Goal: Contribute content: Contribute content

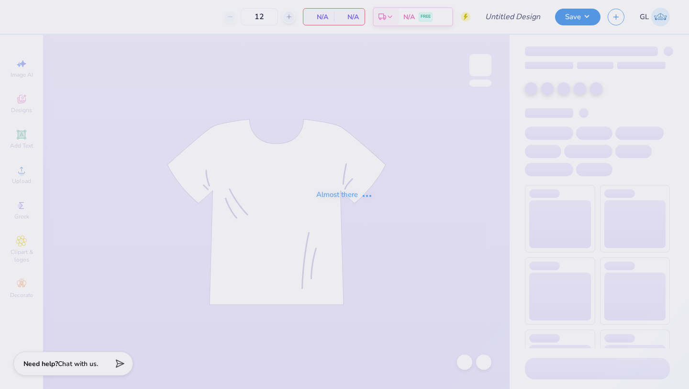
type input "50"
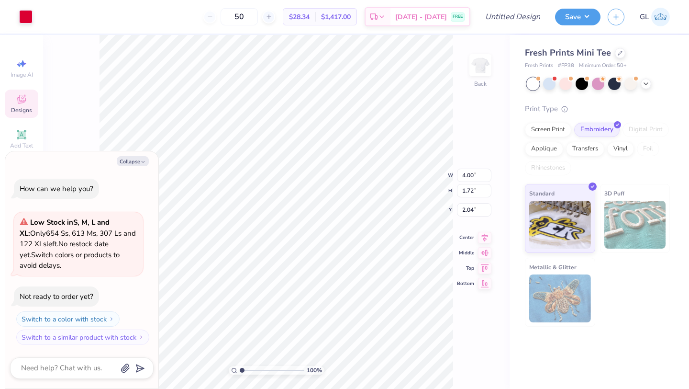
type textarea "x"
type input "2.14"
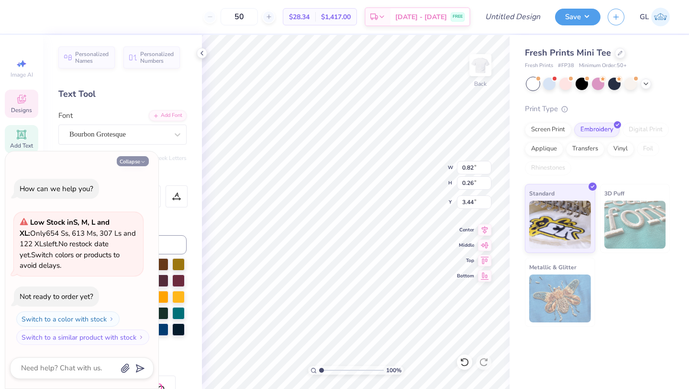
click at [137, 163] on button "Collapse" at bounding box center [133, 161] width 32 height 10
type textarea "x"
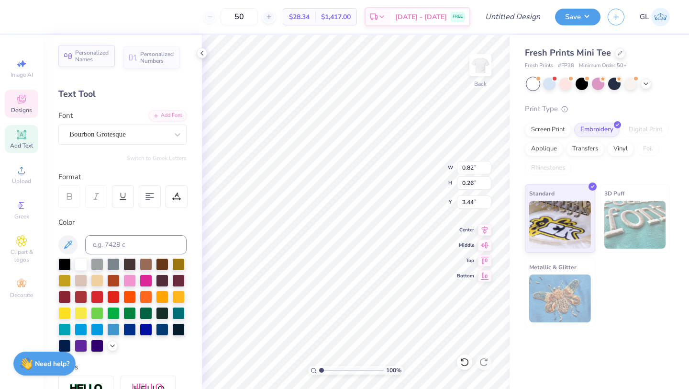
click at [96, 47] on div "Personalized Names" at bounding box center [86, 56] width 56 height 22
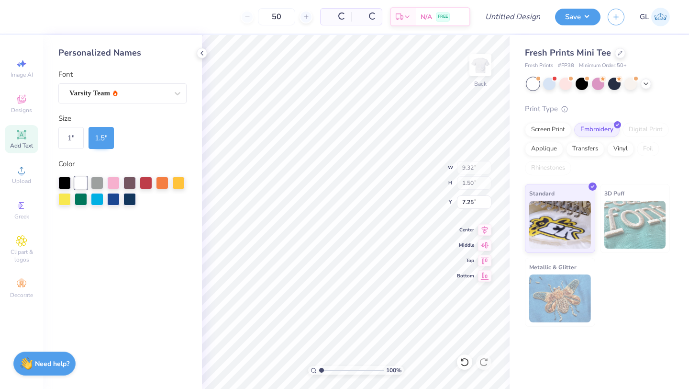
type input "9.32"
type input "1.50"
type input "7.25"
type input "2.55"
type input "0.26"
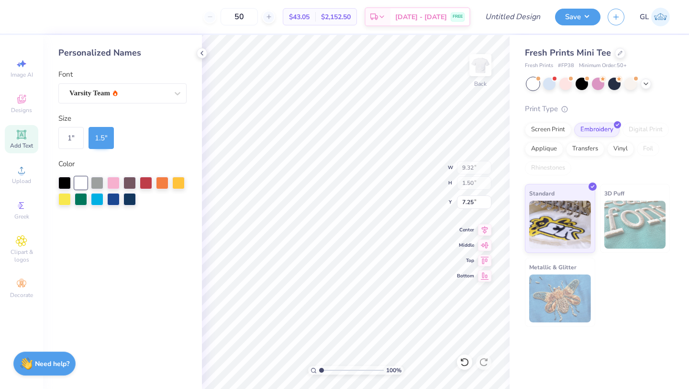
type input "3.11"
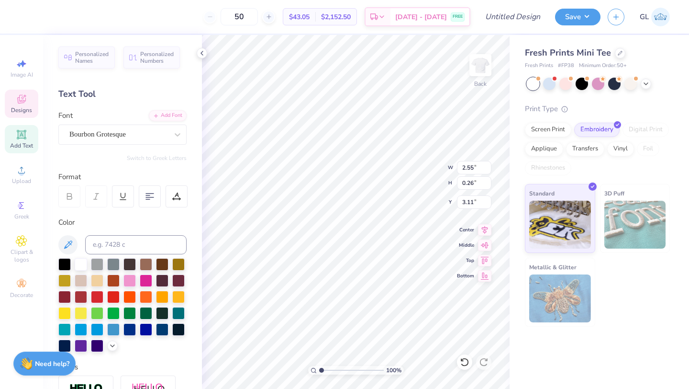
scroll to position [0, 2]
type textarea "ESTABLISHED"
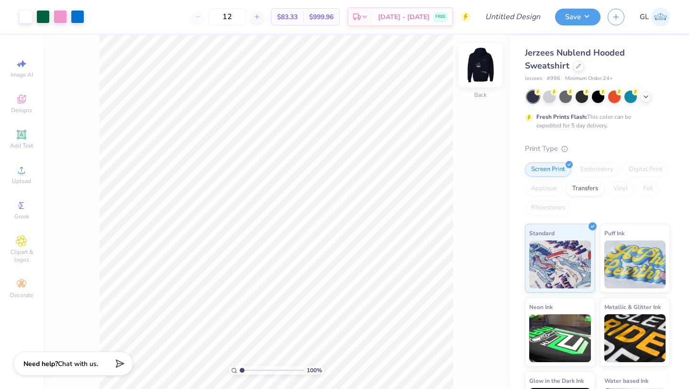
click at [475, 69] on img at bounding box center [480, 65] width 38 height 38
click at [479, 64] on img at bounding box center [480, 65] width 38 height 38
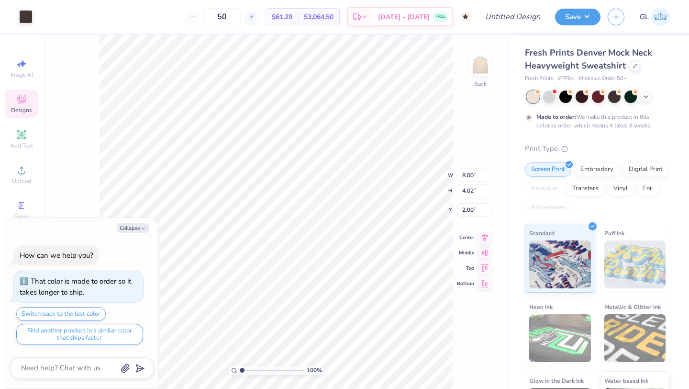
type textarea "x"
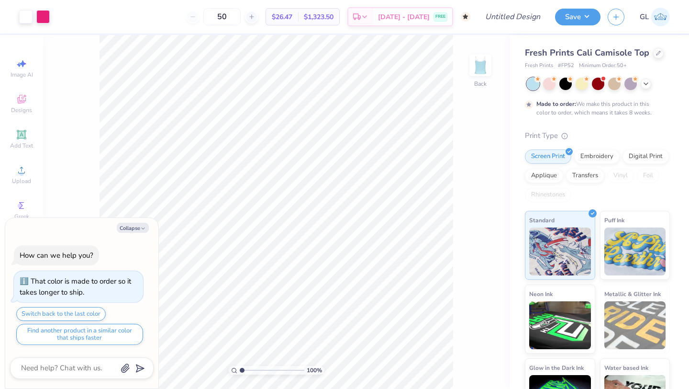
click at [203, 18] on div "50" at bounding box center [222, 16] width 72 height 17
click at [259, 4] on div "50 $26.47 Per Item $1,323.50 Total Est. Delivery Oct 10 - 13 FREE" at bounding box center [264, 17] width 414 height 34
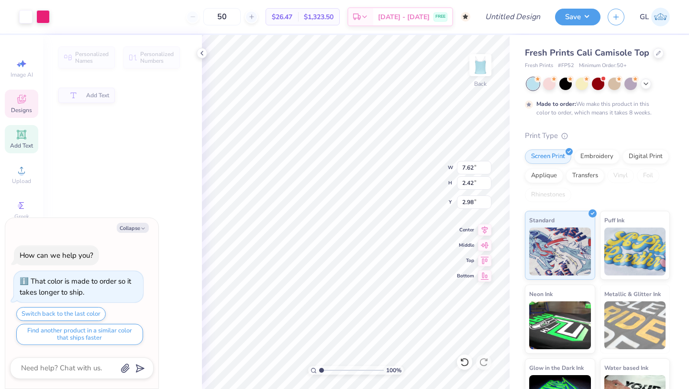
type textarea "x"
type input "2.42"
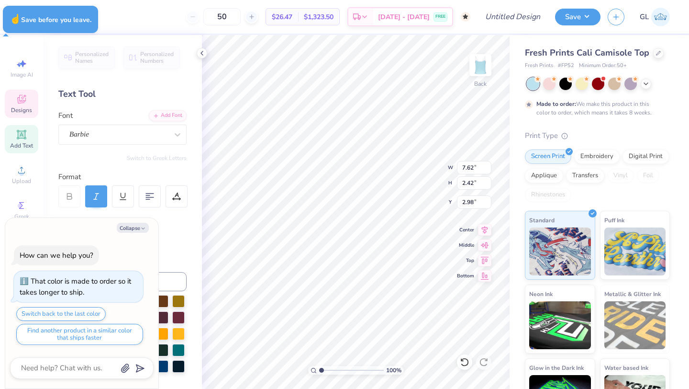
type textarea "x"
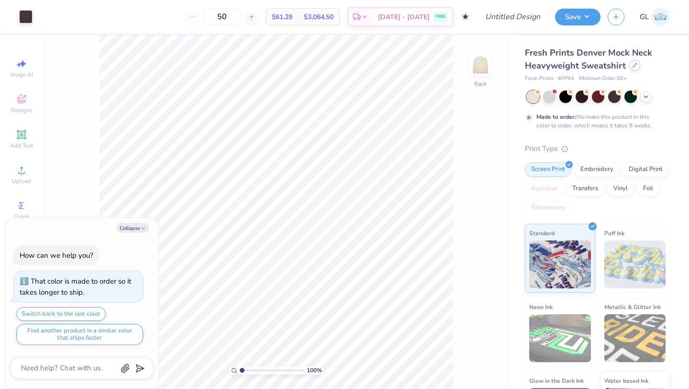
click at [633, 66] on icon at bounding box center [635, 65] width 5 height 5
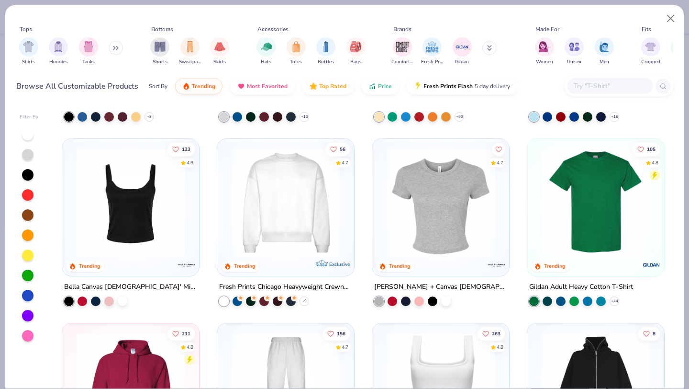
scroll to position [165, 0]
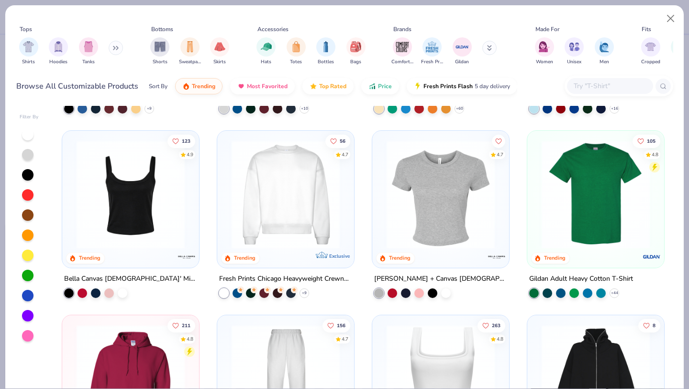
click at [460, 217] on img at bounding box center [441, 194] width 118 height 108
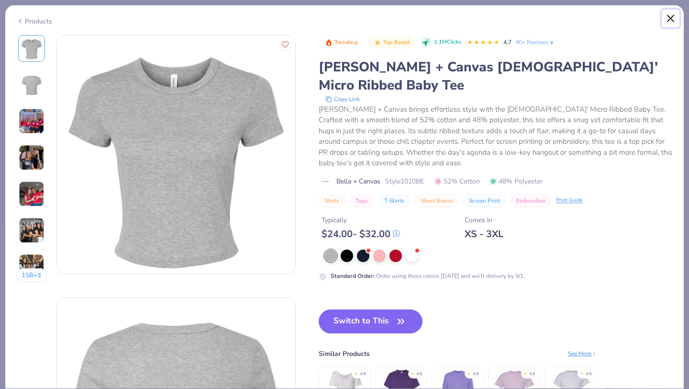
click at [663, 18] on button "Close" at bounding box center [671, 19] width 18 height 18
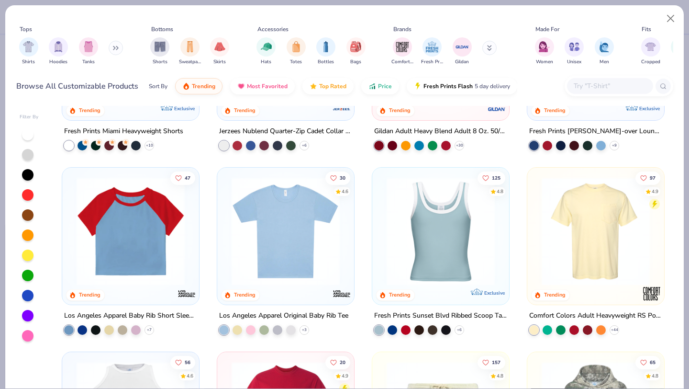
scroll to position [866, 0]
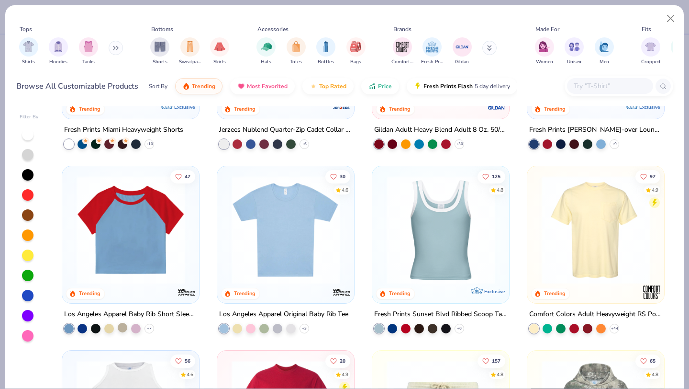
click at [123, 324] on div at bounding box center [123, 327] width 10 height 10
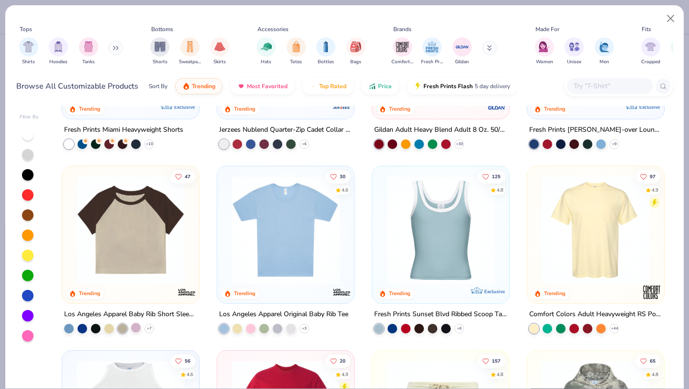
click at [135, 326] on div at bounding box center [136, 327] width 10 height 10
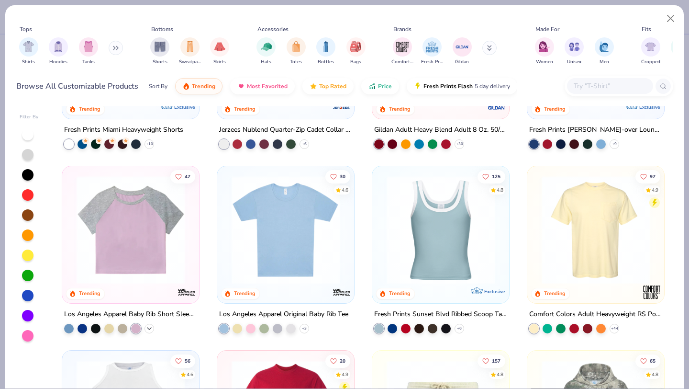
click at [150, 325] on icon at bounding box center [150, 328] width 8 height 8
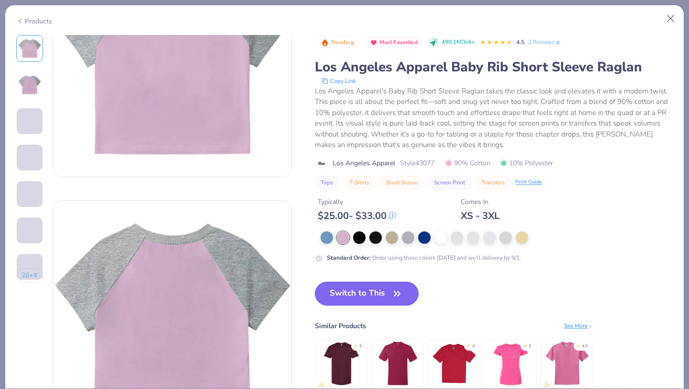
scroll to position [223, 0]
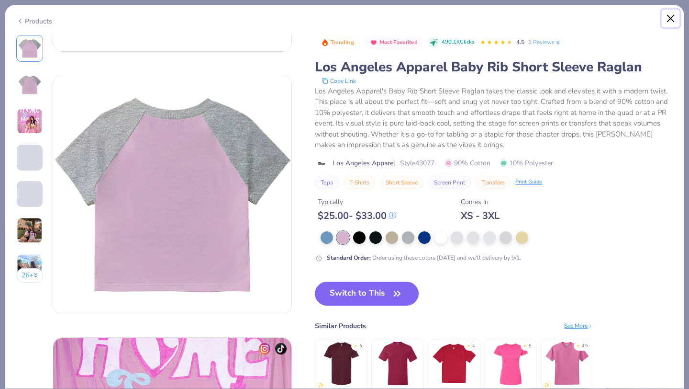
click at [666, 17] on button "Close" at bounding box center [671, 19] width 18 height 18
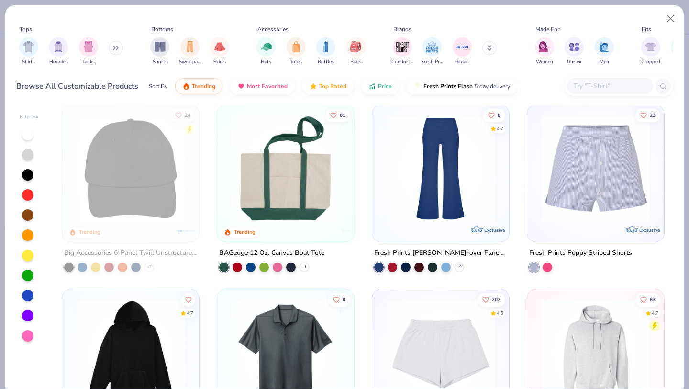
scroll to position [2157, 0]
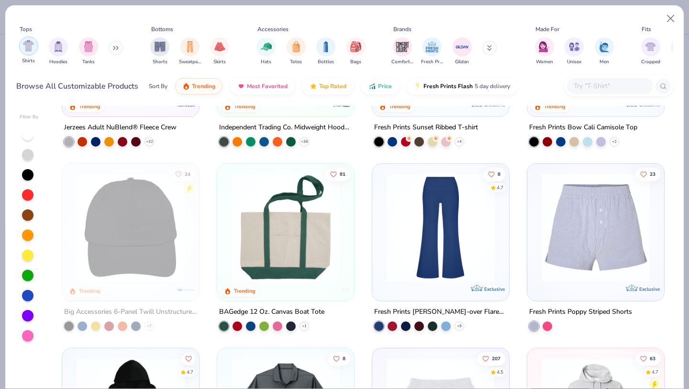
click at [30, 48] on img "filter for Shirts" at bounding box center [28, 45] width 11 height 11
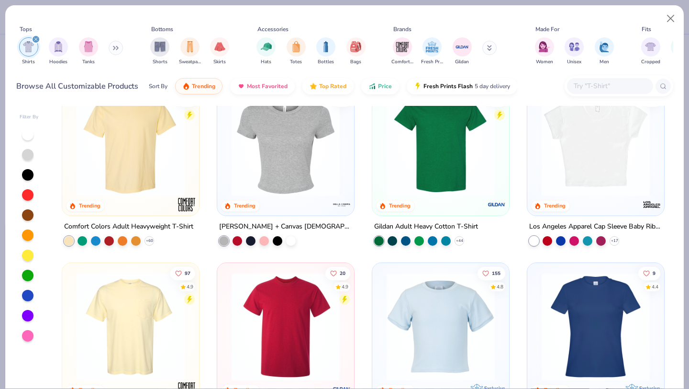
scroll to position [31, 0]
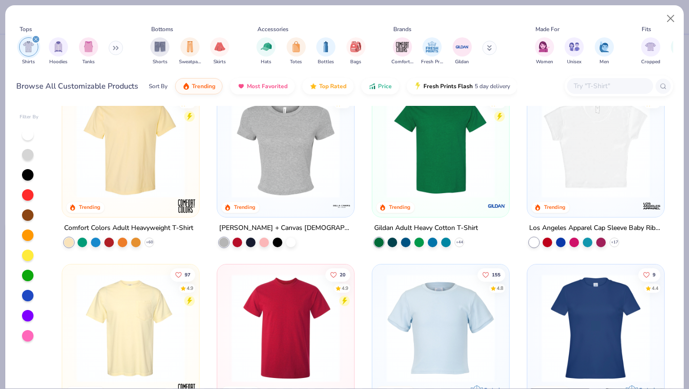
click at [598, 180] on img at bounding box center [596, 144] width 118 height 108
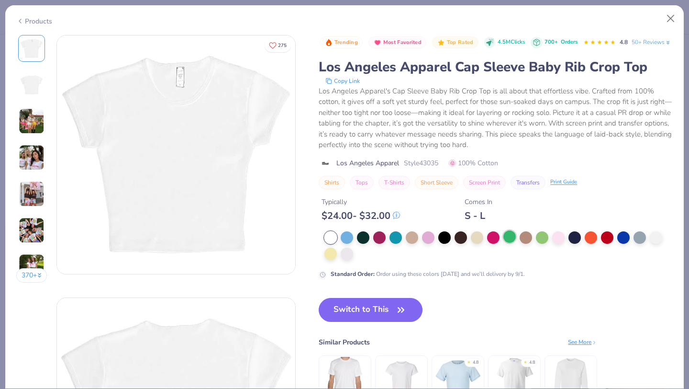
click at [510, 243] on div at bounding box center [510, 236] width 12 height 12
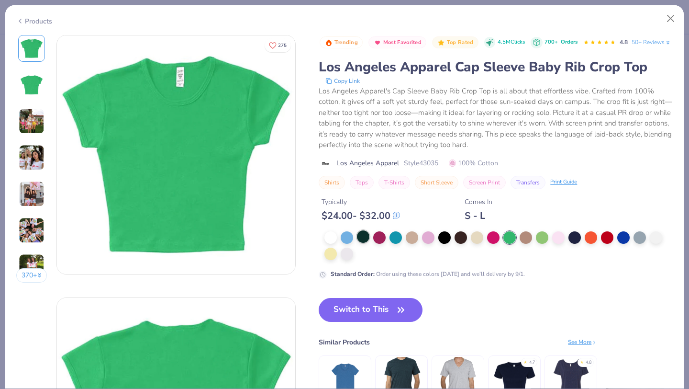
click at [365, 243] on div at bounding box center [363, 236] width 12 height 12
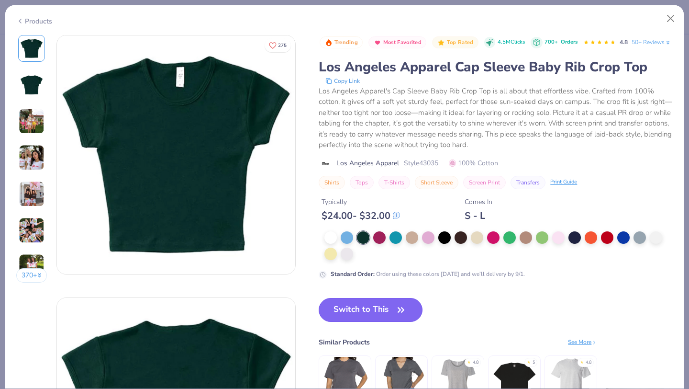
click at [378, 322] on button "Switch to This" at bounding box center [371, 310] width 104 height 24
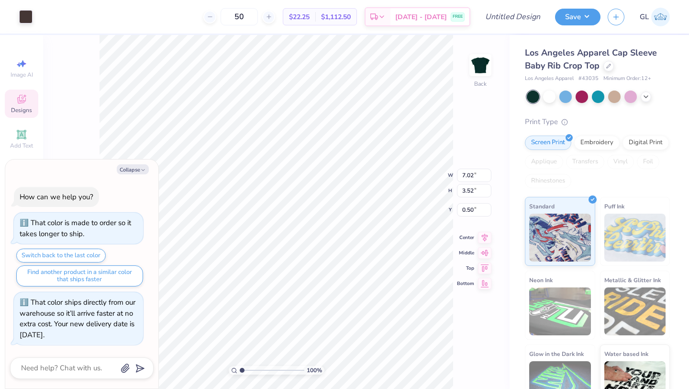
type textarea "x"
type input "1.40"
click at [138, 168] on button "Collapse" at bounding box center [133, 169] width 32 height 10
type textarea "x"
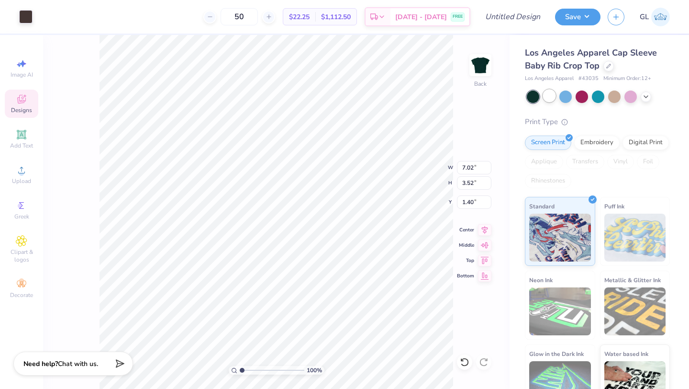
click at [553, 97] on div at bounding box center [549, 96] width 12 height 12
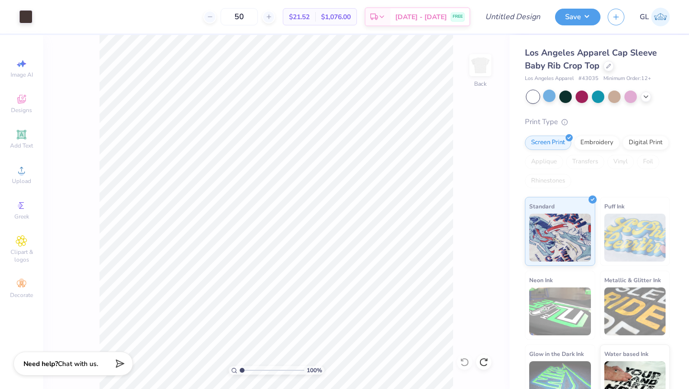
click at [573, 97] on div at bounding box center [598, 96] width 143 height 12
click at [567, 97] on div at bounding box center [566, 96] width 12 height 12
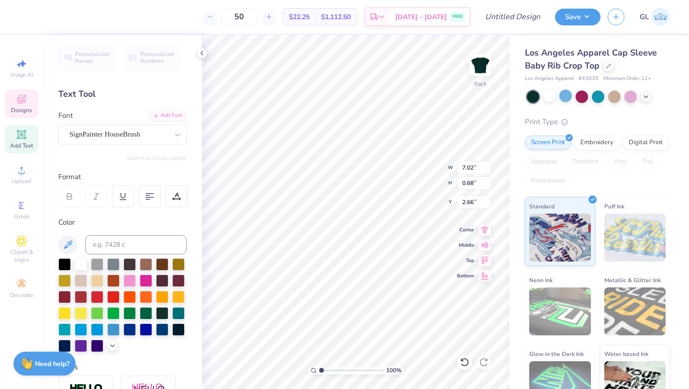
scroll to position [0, 2]
click at [83, 265] on div at bounding box center [81, 263] width 12 height 12
type input "1.33"
type input "1.94"
type input "0.50"
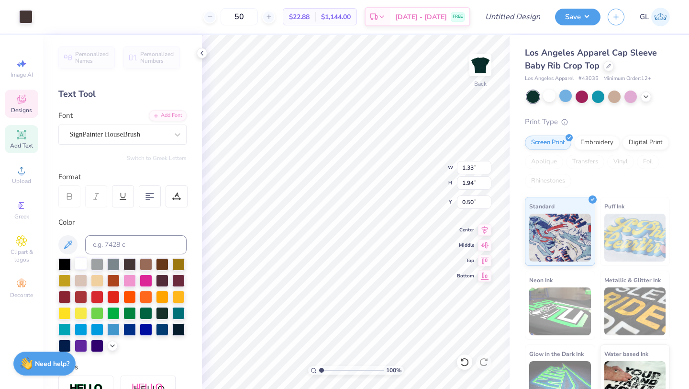
click at [82, 265] on div at bounding box center [81, 263] width 12 height 12
click at [81, 262] on div at bounding box center [81, 263] width 12 height 12
type input "1.63"
type input "1.83"
click at [21, 15] on div at bounding box center [25, 15] width 13 height 13
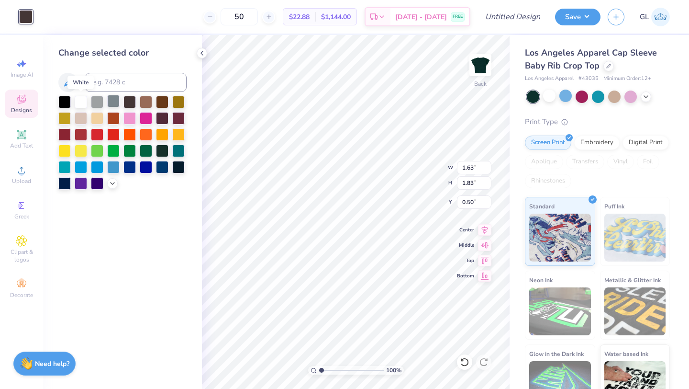
click at [79, 100] on div at bounding box center [81, 102] width 12 height 12
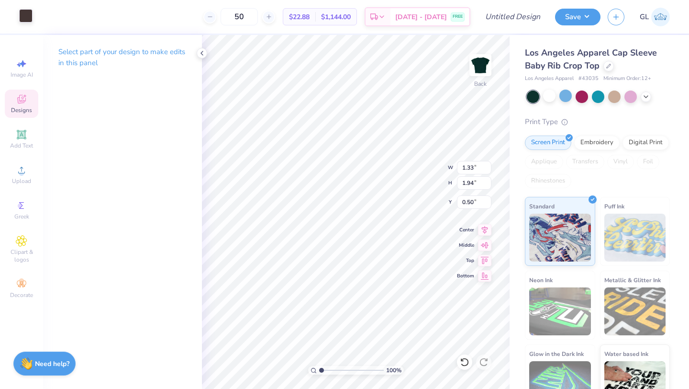
click at [28, 20] on div at bounding box center [25, 15] width 13 height 13
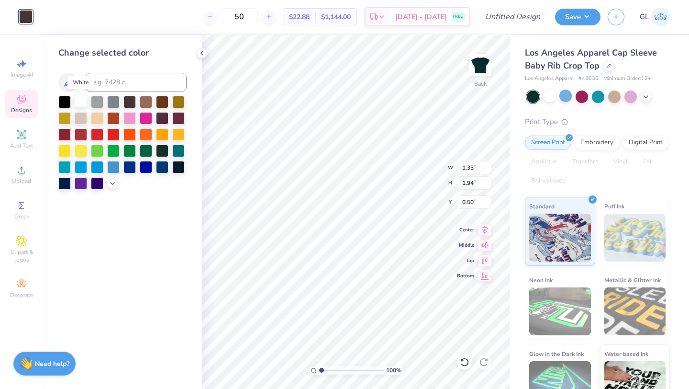
click at [80, 101] on div at bounding box center [81, 101] width 12 height 12
type input "1.52"
type input "1.82"
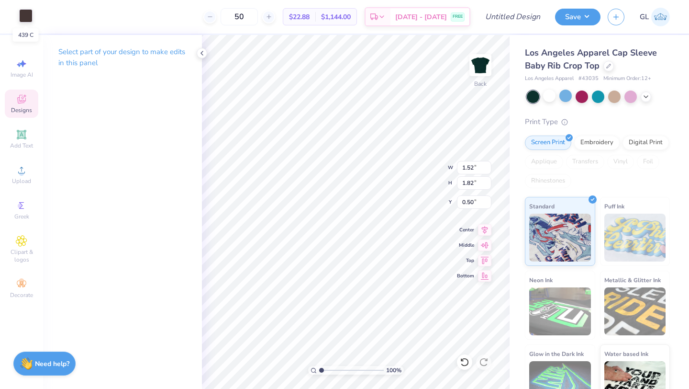
click at [25, 11] on div at bounding box center [25, 15] width 13 height 13
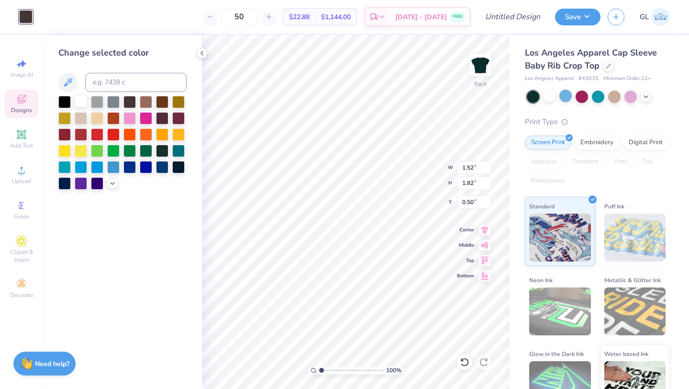
click at [82, 104] on div at bounding box center [81, 101] width 12 height 12
type input "3.65"
type input "0.46"
type input "3.57"
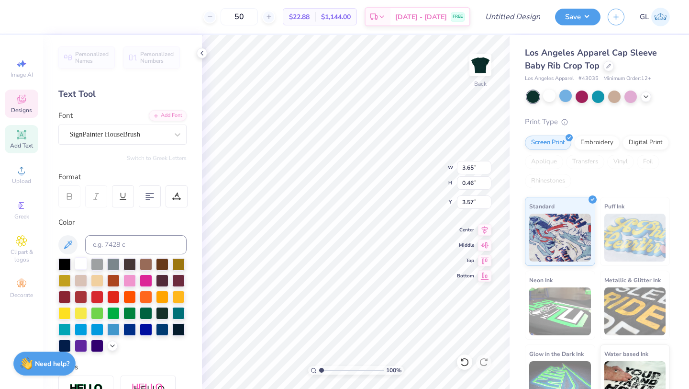
click at [80, 266] on div at bounding box center [81, 263] width 12 height 12
type input "7.02"
type input "0.68"
type input "2.66"
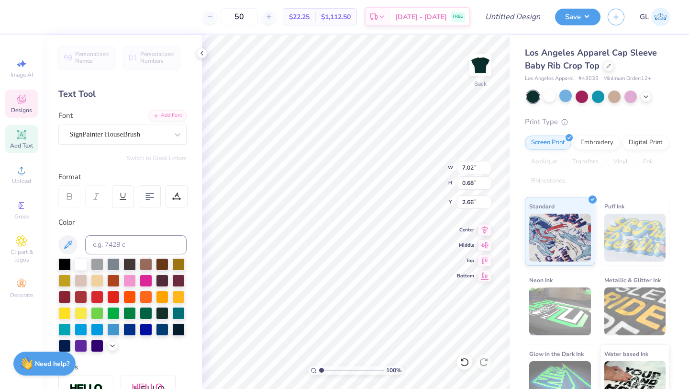
type textarea "Kappa Alpha Theta"
type input "3.65"
type input "0.46"
type input "3.57"
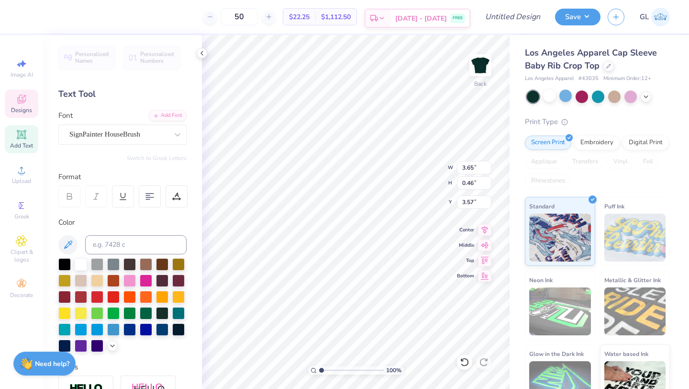
type textarea "fall Recruitment '25"
type input "3.77"
type input "6.97"
type input "0.61"
type input "3.00"
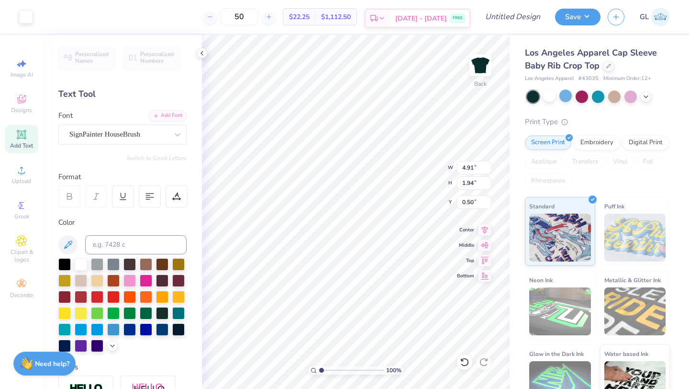
type input "0.74"
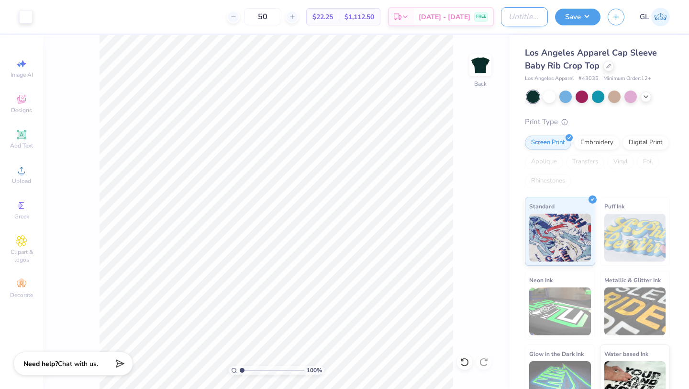
click at [506, 14] on input "Design Title" at bounding box center [524, 16] width 47 height 19
type input "Theta Baby Tee"
click at [584, 18] on button "Save" at bounding box center [577, 15] width 45 height 17
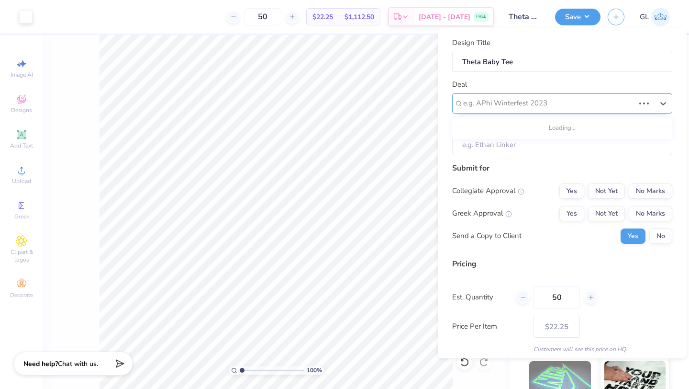
click at [511, 96] on div "e.g. APhi Winterfest 2023" at bounding box center [548, 103] width 173 height 15
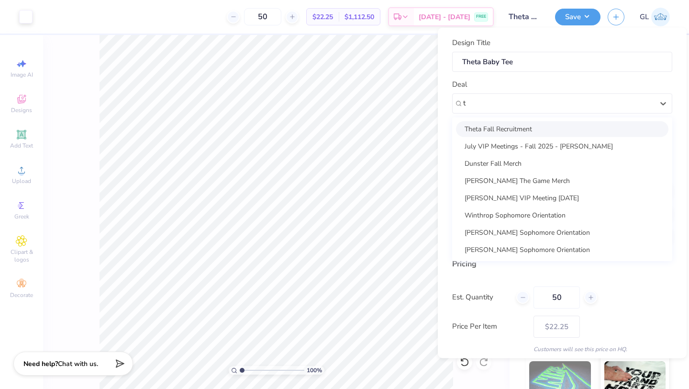
click at [508, 128] on div "Theta Fall Recruitment" at bounding box center [562, 129] width 213 height 16
type input "t"
type input "[PERSON_NAME]"
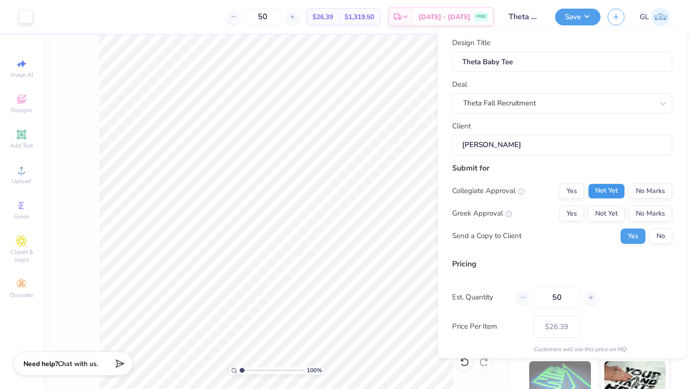
click at [612, 191] on button "Not Yet" at bounding box center [606, 190] width 37 height 15
click at [611, 215] on button "Not Yet" at bounding box center [606, 212] width 37 height 15
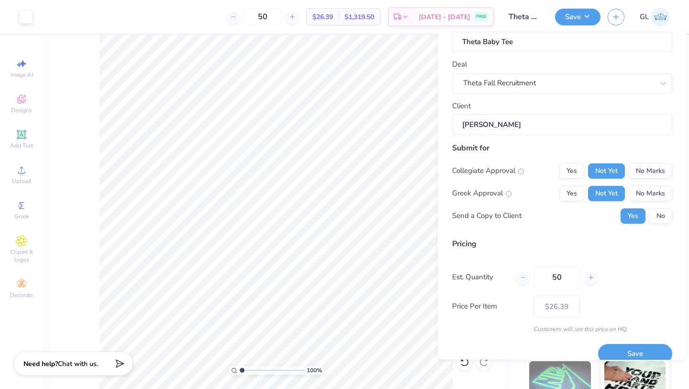
scroll to position [34, 0]
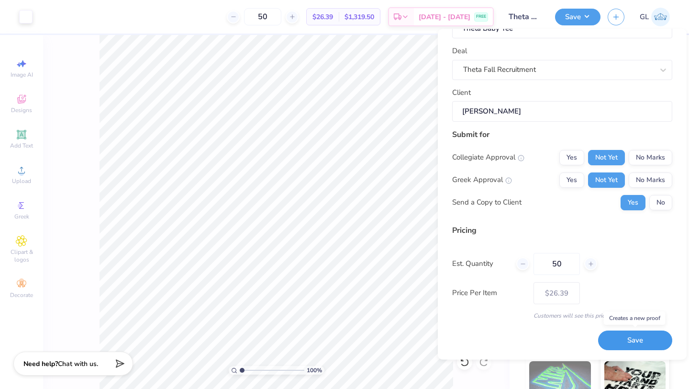
click at [618, 338] on button "Save" at bounding box center [635, 341] width 74 height 20
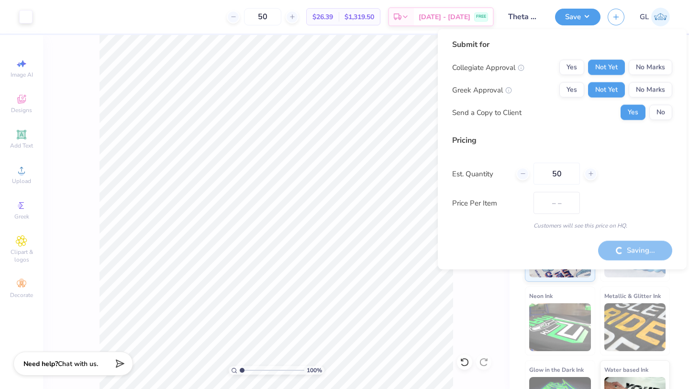
type input "$22.25"
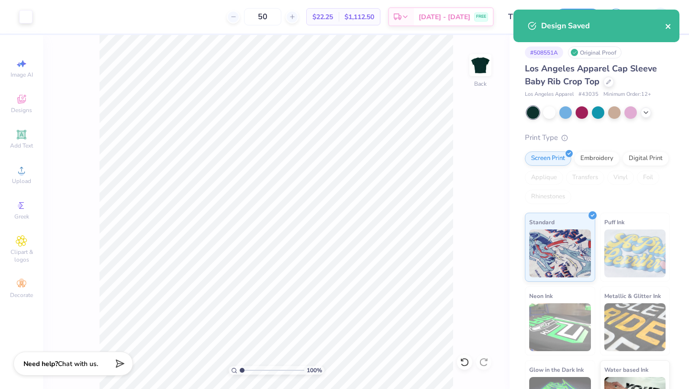
click at [666, 26] on icon "close" at bounding box center [668, 26] width 7 height 8
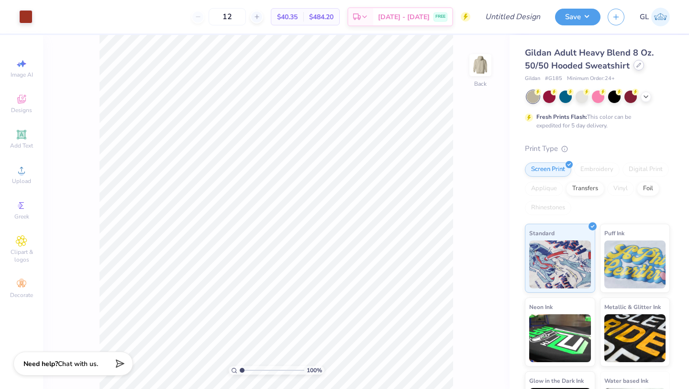
click at [637, 67] on icon at bounding box center [639, 65] width 5 height 5
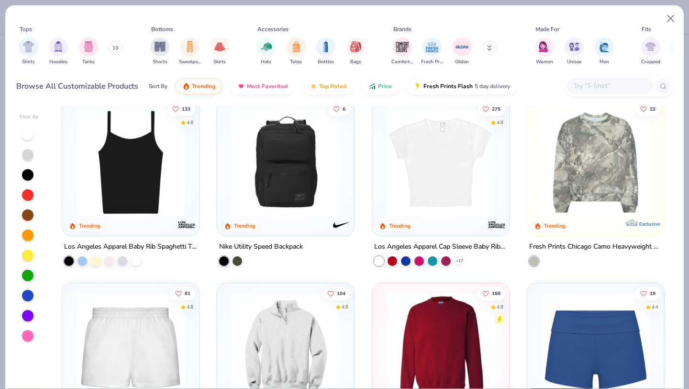
scroll to position [555, 0]
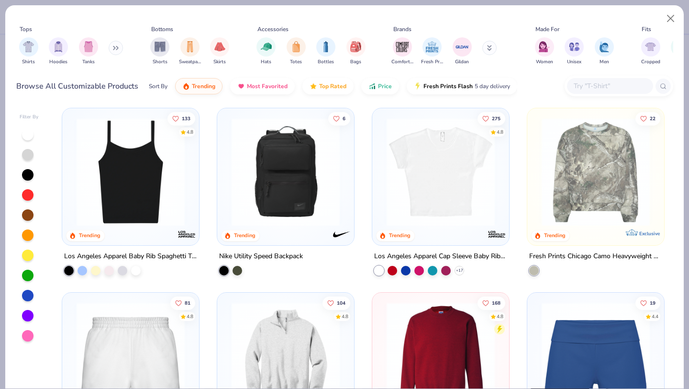
click at [424, 202] on img at bounding box center [441, 172] width 118 height 108
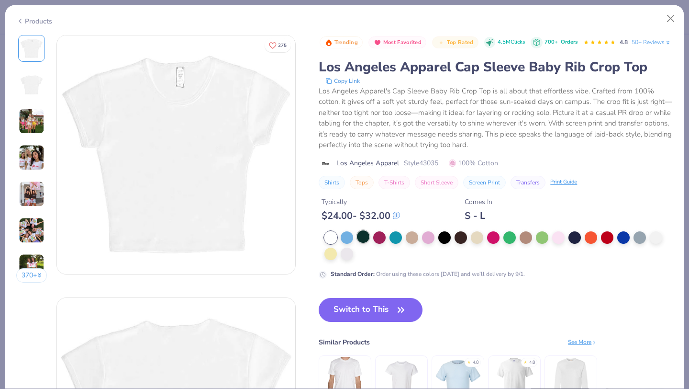
click at [359, 243] on div at bounding box center [363, 236] width 12 height 12
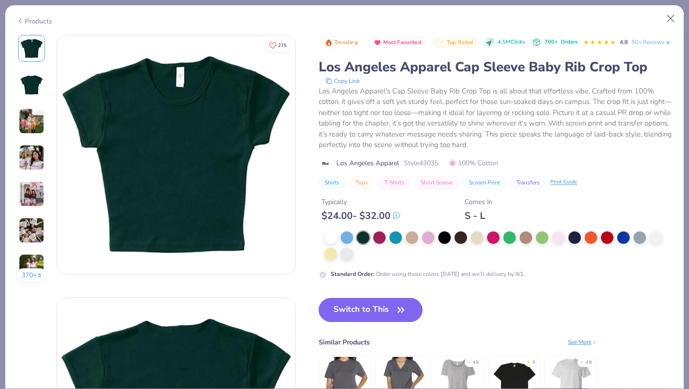
click at [358, 322] on button "Switch to This" at bounding box center [371, 310] width 104 height 24
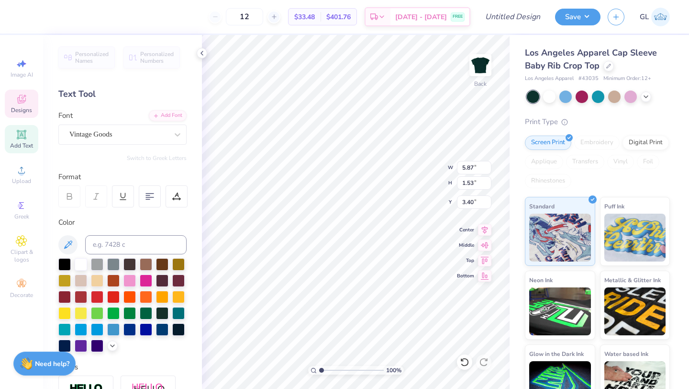
scroll to position [0, 1]
type textarea "CampTheta"
type input "2.10"
type input "0.27"
type input "5.06"
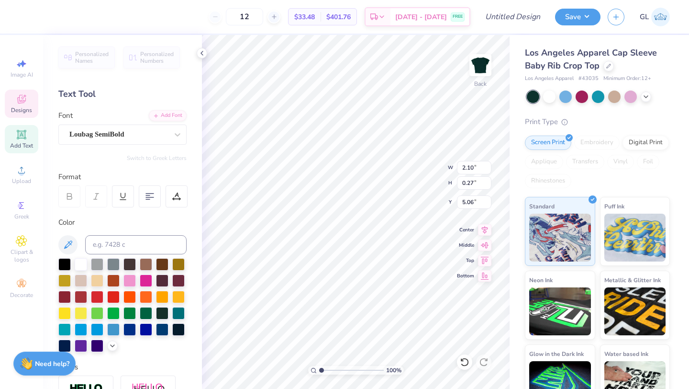
type textarea "Cambridge, MA"
type input "5.07"
click at [80, 266] on div at bounding box center [81, 263] width 12 height 12
click at [28, 21] on div at bounding box center [25, 15] width 13 height 13
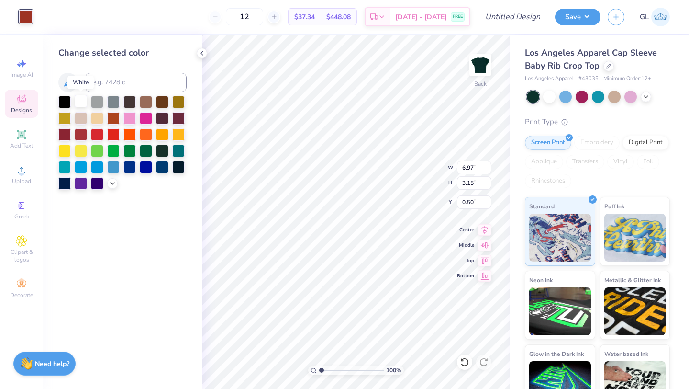
click at [77, 104] on div at bounding box center [81, 101] width 12 height 12
type input "1.93"
type input "0.30"
type input "5.07"
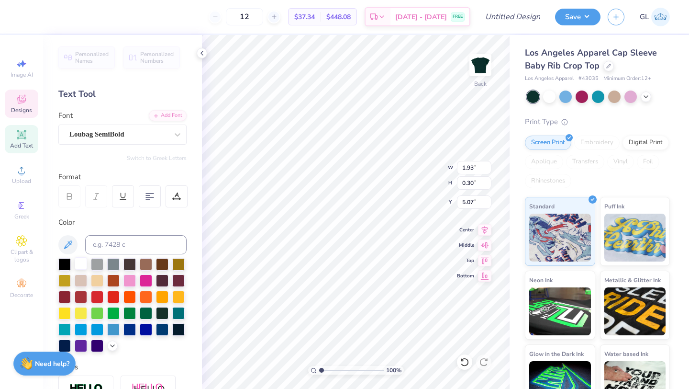
click at [79, 263] on div at bounding box center [81, 263] width 12 height 12
type input "5.54"
type input "5.18"
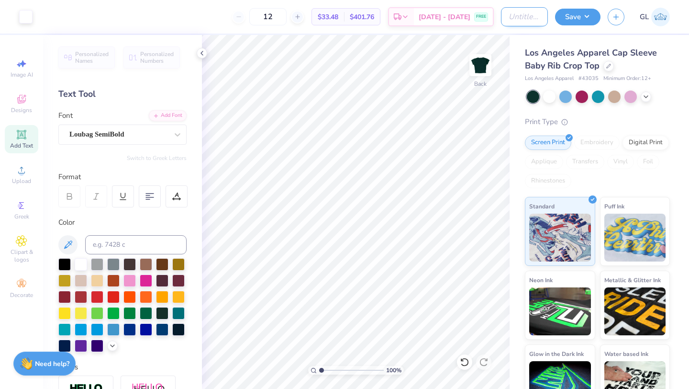
click at [522, 18] on input "Design Title" at bounding box center [524, 16] width 47 height 19
type input "Theta Tee"
click at [595, 16] on button "Save" at bounding box center [577, 15] width 45 height 17
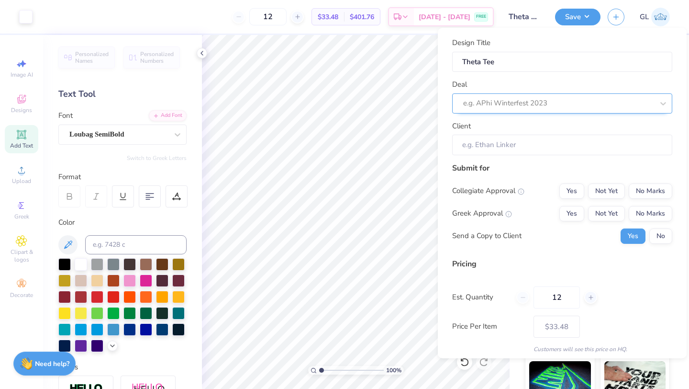
click at [551, 106] on div at bounding box center [558, 103] width 191 height 13
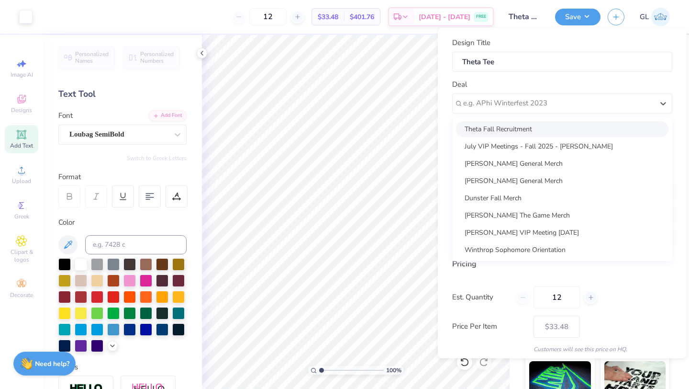
click at [537, 129] on div "Theta Fall Recruitment" at bounding box center [562, 129] width 213 height 16
type input "[PERSON_NAME]"
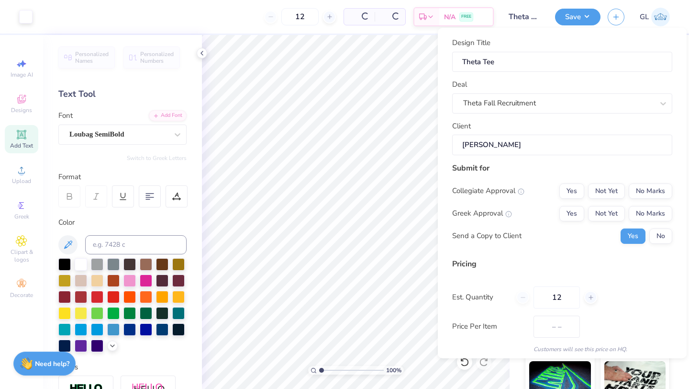
type input "$39.71"
click at [536, 152] on input "[PERSON_NAME]" at bounding box center [562, 145] width 220 height 21
click at [605, 186] on button "Not Yet" at bounding box center [606, 190] width 37 height 15
click at [605, 212] on button "Not Yet" at bounding box center [606, 213] width 37 height 15
click at [593, 298] on icon at bounding box center [591, 297] width 7 height 7
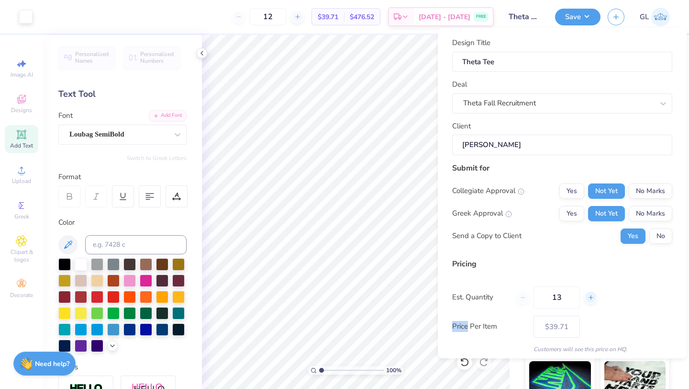
click at [593, 298] on icon at bounding box center [591, 297] width 7 height 7
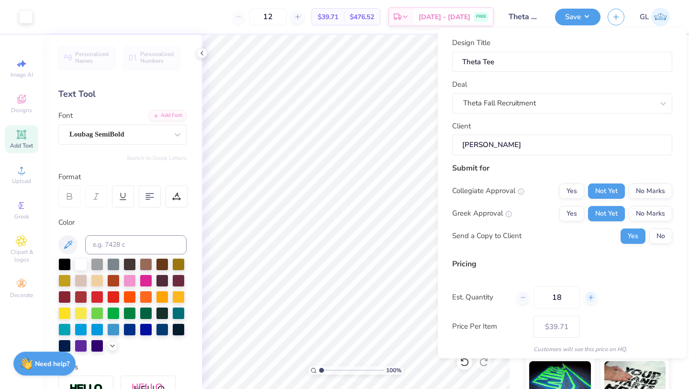
click at [593, 298] on icon at bounding box center [591, 297] width 7 height 7
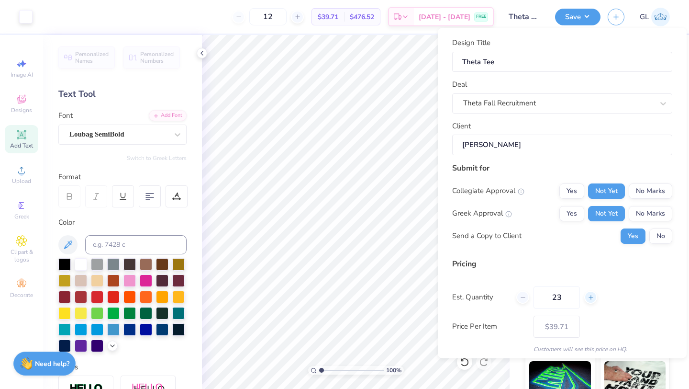
click at [593, 298] on icon at bounding box center [591, 297] width 7 height 7
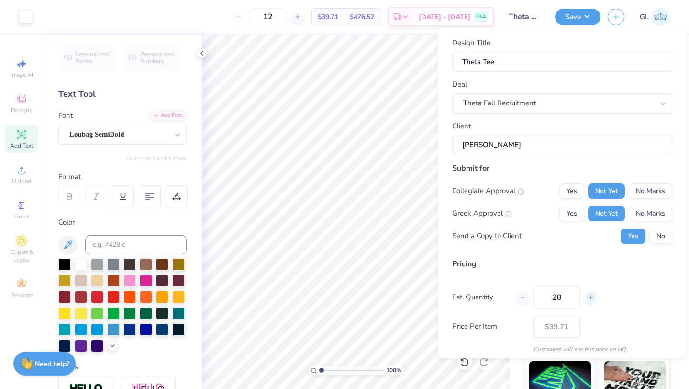
click at [593, 298] on icon at bounding box center [591, 297] width 7 height 7
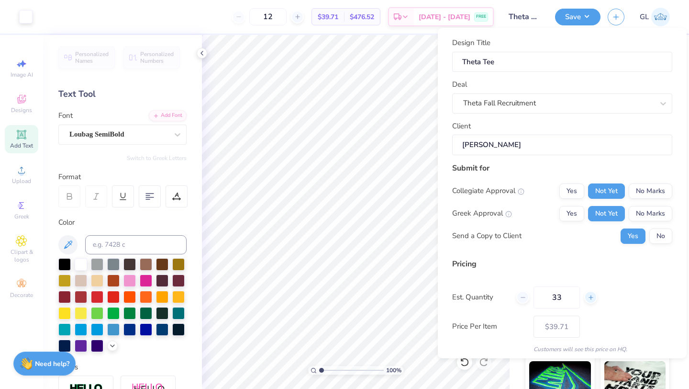
click at [593, 298] on icon at bounding box center [591, 297] width 7 height 7
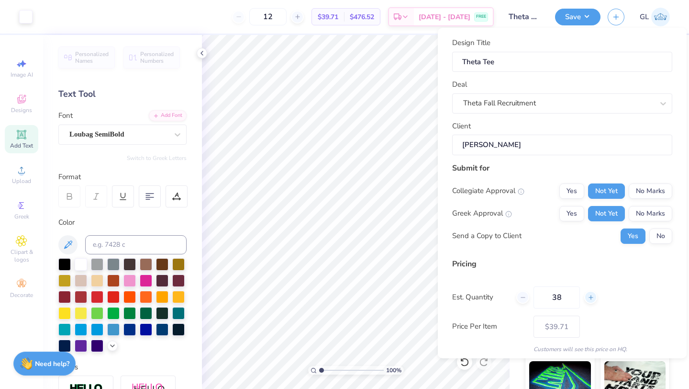
click at [593, 298] on icon at bounding box center [591, 297] width 7 height 7
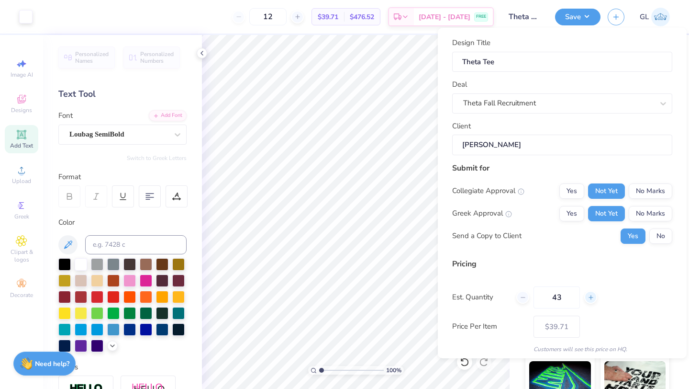
click at [593, 298] on icon at bounding box center [591, 297] width 7 height 7
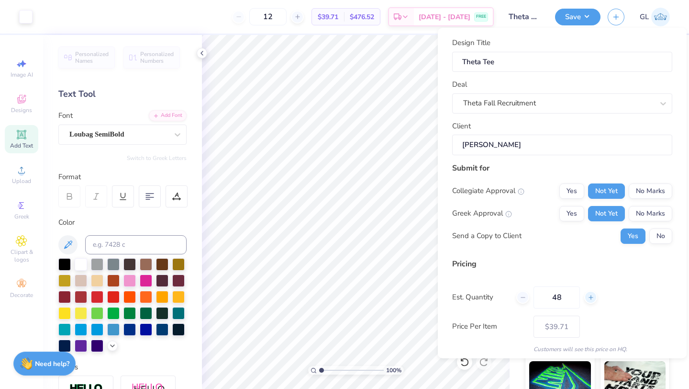
click at [593, 298] on icon at bounding box center [591, 297] width 7 height 7
type input "50"
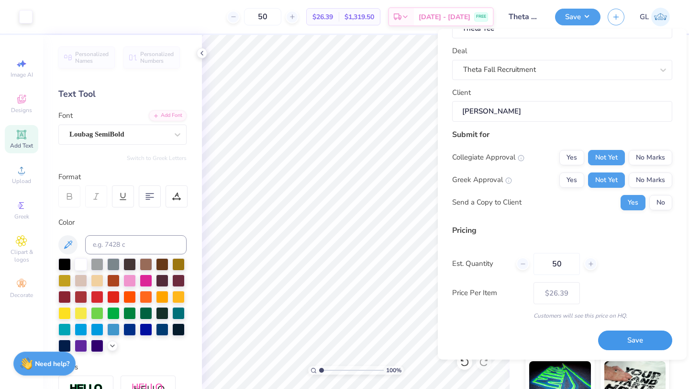
click at [621, 339] on button "Save" at bounding box center [635, 341] width 74 height 20
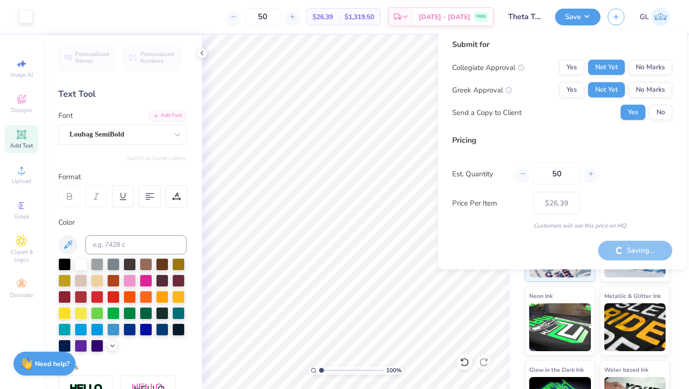
type input "– –"
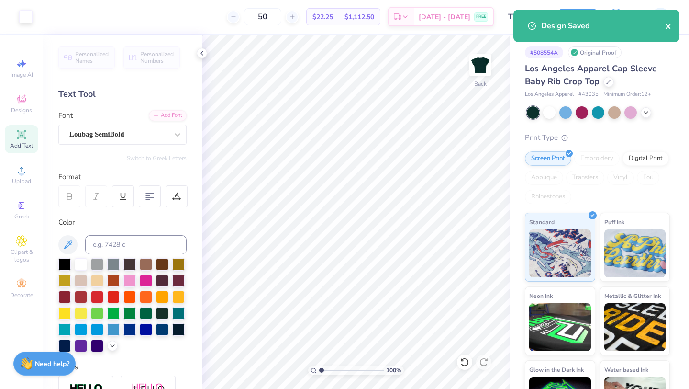
click at [670, 27] on icon "close" at bounding box center [668, 26] width 7 height 8
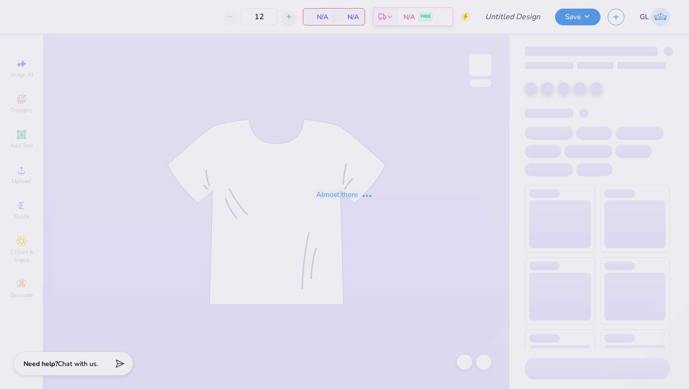
type input "50"
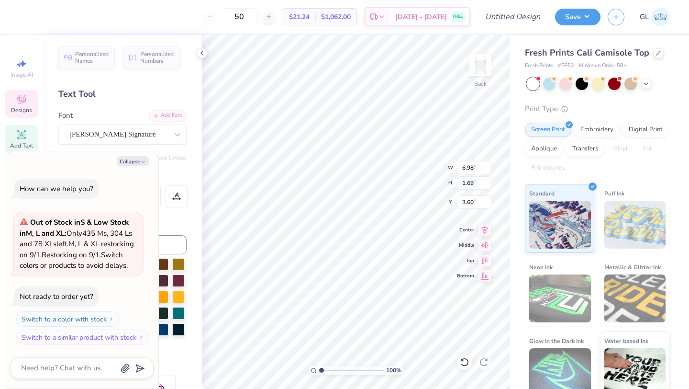
scroll to position [0, 1]
type textarea "x"
type textarea "K"
type textarea "x"
type textarea "Kap"
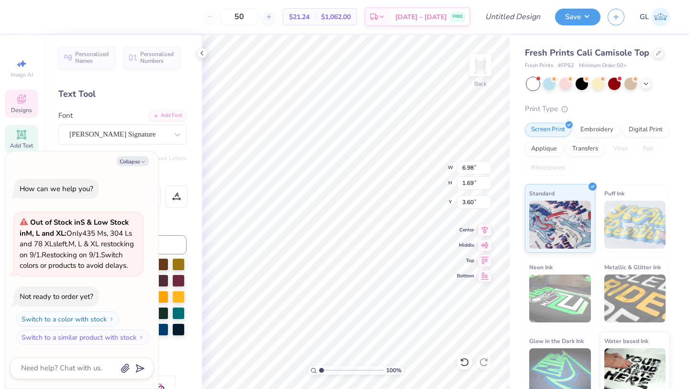
type textarea "x"
type textarea "Kappp"
type textarea "x"
type textarea "[PERSON_NAME]"
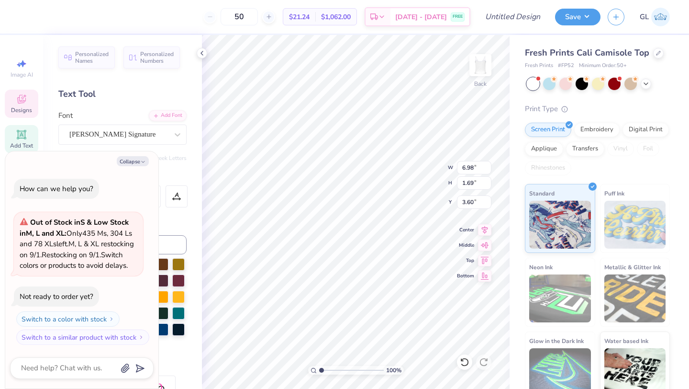
type textarea "x"
type textarea "Kappa"
type textarea "x"
type textarea "Kappa"
type textarea "x"
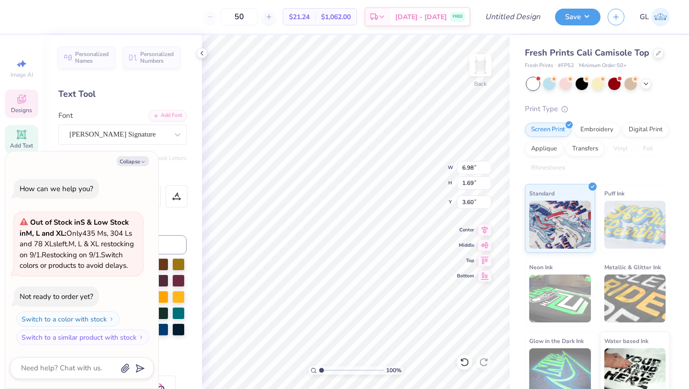
type textarea "Kappa A"
type textarea "x"
type textarea "Kappa Al"
type textarea "x"
type textarea "Kappa Alp"
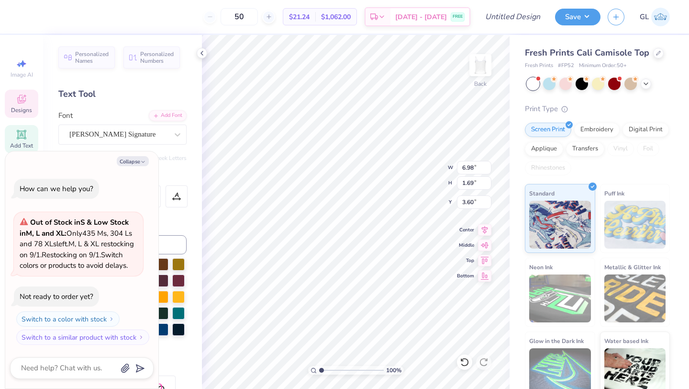
type textarea "x"
type textarea "Kappa Alph"
type textarea "x"
type textarea "Kappa Alpha"
type textarea "x"
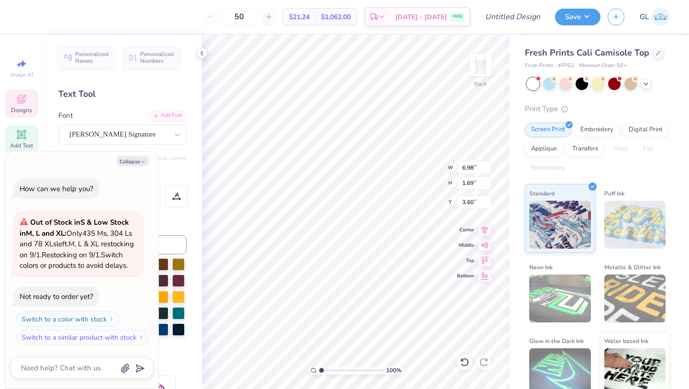
type textarea "Kappa Alpha T"
type textarea "x"
type textarea "Kappa Alpha Th"
type textarea "x"
type textarea "Kappa Alpha The"
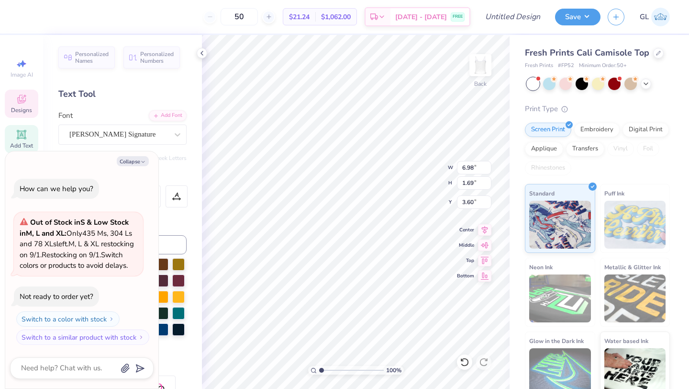
type textarea "x"
type textarea "Kappa Alpha Thet"
type textarea "x"
type textarea "Kappa Alpha Theta"
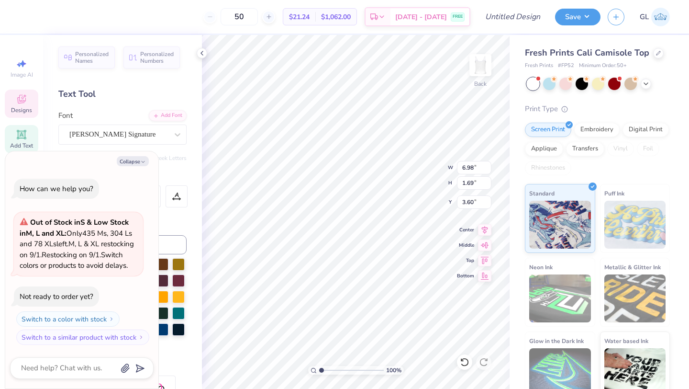
type textarea "x"
type input "6.55"
type input "0.45"
type input "5.12"
type textarea "x"
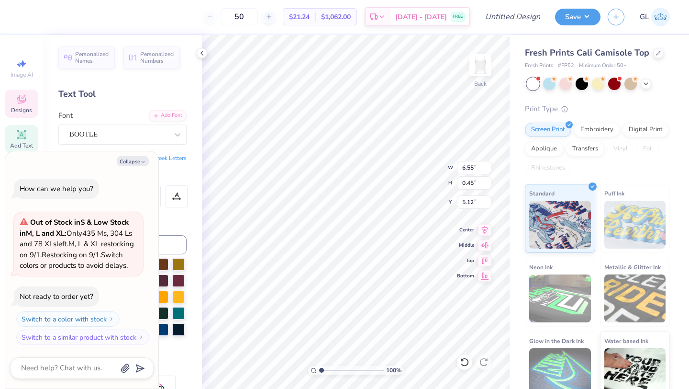
type textarea "at H"
type textarea "x"
type textarea "at Ha"
type textarea "x"
type textarea "at [GEOGRAPHIC_DATA]"
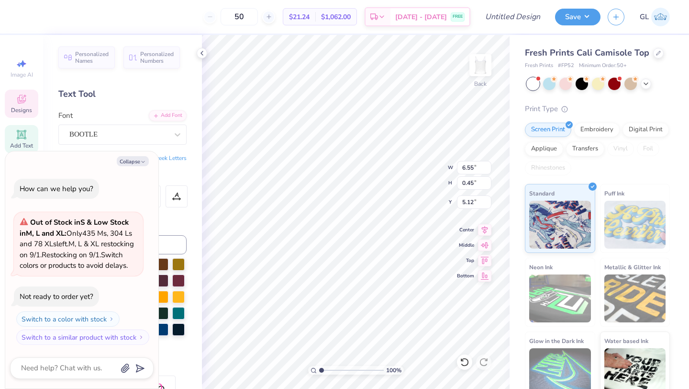
type textarea "x"
type textarea "at [GEOGRAPHIC_DATA]"
type textarea "x"
type textarea "at [GEOGRAPHIC_DATA]"
type textarea "x"
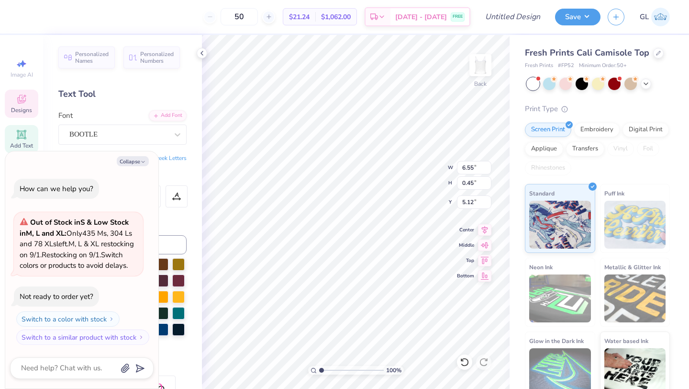
type textarea "at [GEOGRAPHIC_DATA]"
type textarea "x"
type textarea "at [GEOGRAPHIC_DATA]"
type textarea "x"
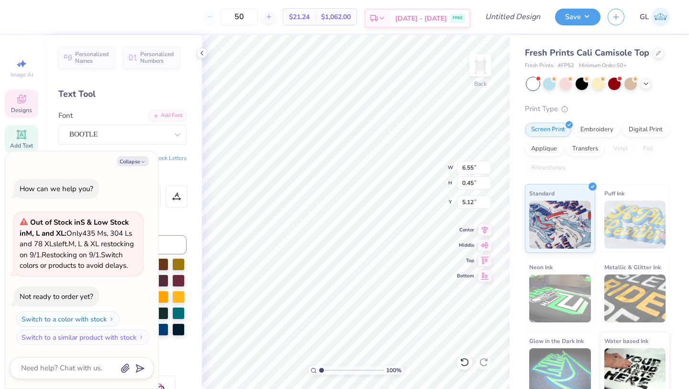
type textarea "at Harvard C"
type textarea "x"
type textarea "at [GEOGRAPHIC_DATA]"
type textarea "x"
type textarea "at [GEOGRAPHIC_DATA]"
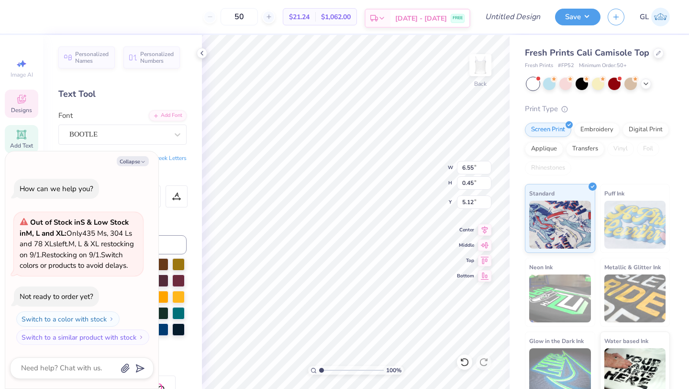
type textarea "x"
type textarea "at [GEOGRAPHIC_DATA]"
type textarea "x"
type textarea "at [GEOGRAPHIC_DATA]"
type textarea "x"
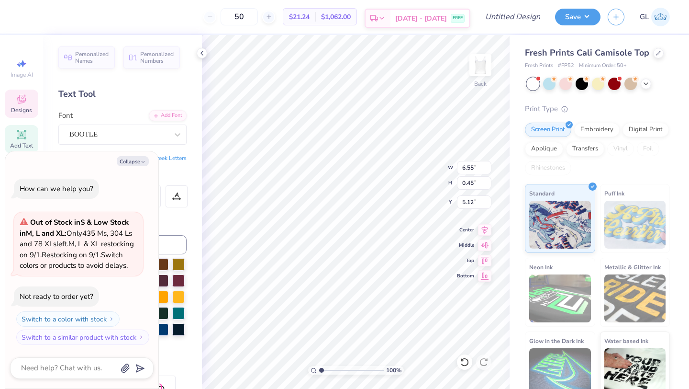
type textarea "at [GEOGRAPHIC_DATA]"
type textarea "x"
type textarea "at [GEOGRAPHIC_DATA]"
type textarea "x"
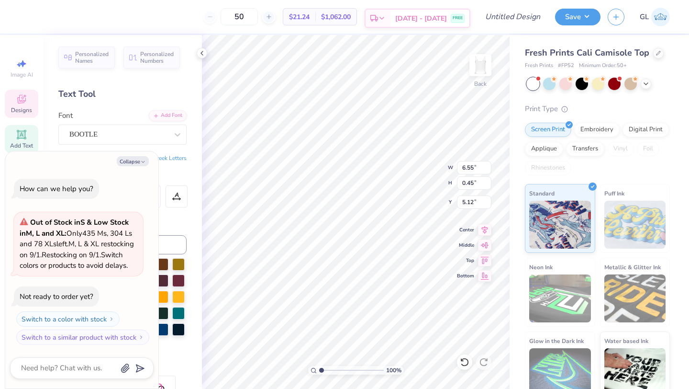
type textarea "at [GEOGRAPHIC_DATA]"
type textarea "x"
type input "5.23"
type textarea "x"
type input "0.10"
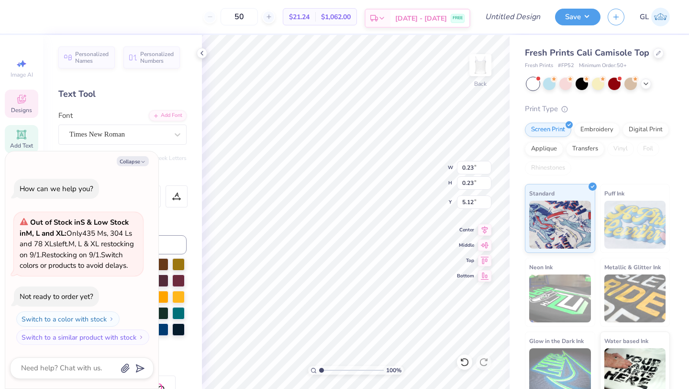
type input "0.10"
type input "5.28"
type textarea "x"
type input "0.23"
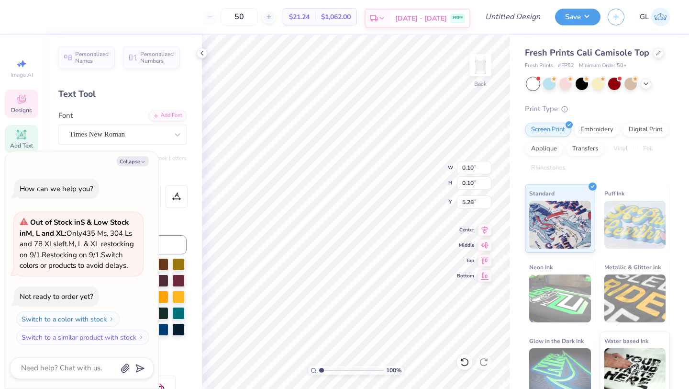
type input "5.12"
type textarea "x"
type input "5.46"
type textarea "x"
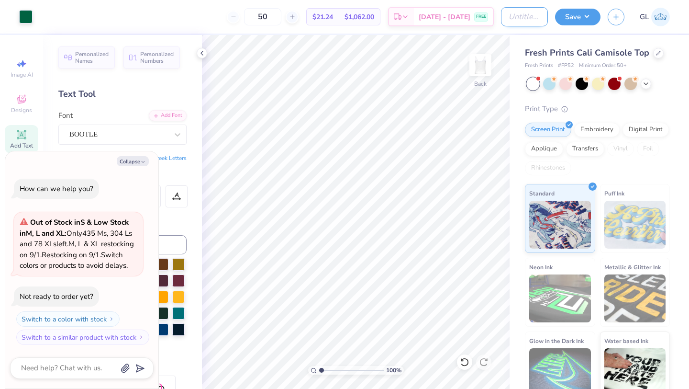
click at [523, 13] on input "Design Title" at bounding box center [524, 16] width 47 height 19
type input "T"
type textarea "x"
type input "Th"
type textarea "x"
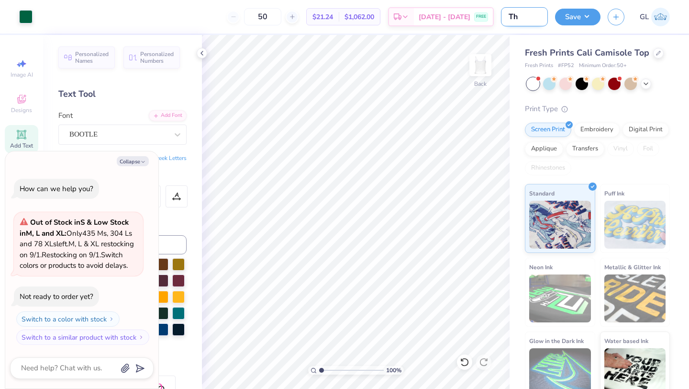
type input "The"
type textarea "x"
type input "Thet"
type textarea "x"
type input "Theta"
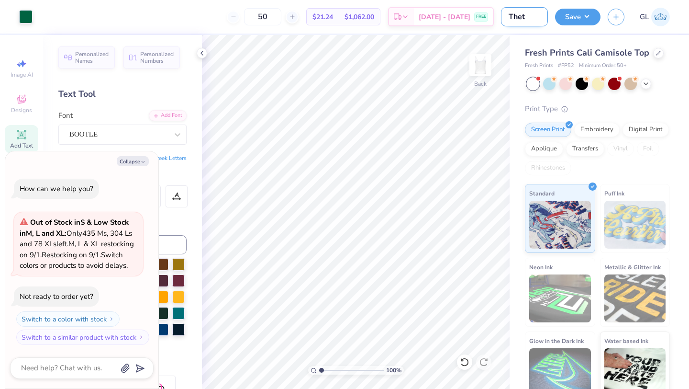
type textarea "x"
type input "Theta"
type textarea "x"
type input "Theta T"
type textarea "x"
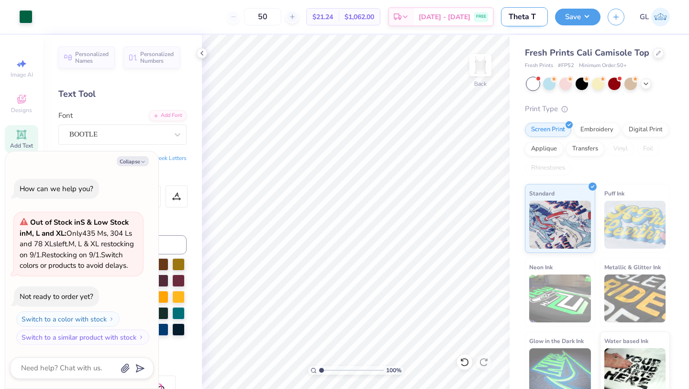
type input "Theta Ta"
type textarea "x"
type input "Theta Tan"
type textarea "x"
type input "Theta Tank"
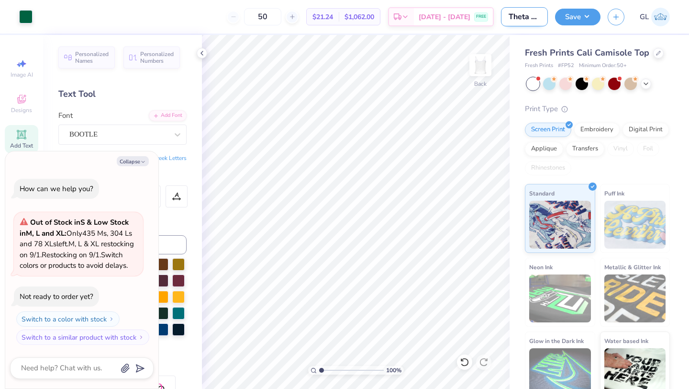
type textarea "x"
type input "Theta Tank"
click at [573, 16] on button "Save" at bounding box center [577, 15] width 45 height 17
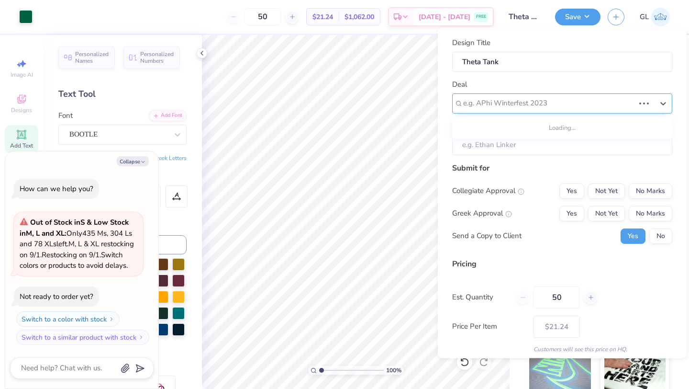
click at [535, 100] on div at bounding box center [548, 103] width 171 height 13
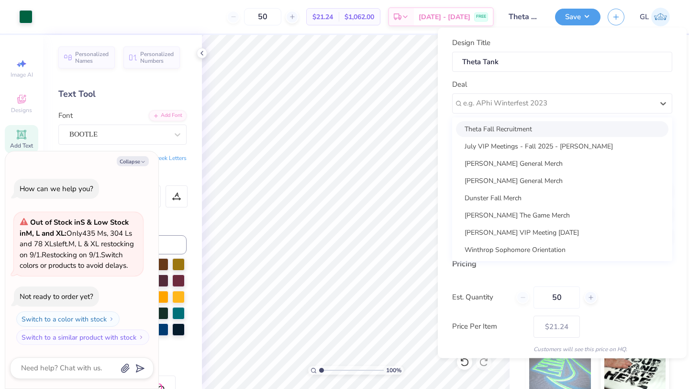
click at [518, 129] on div "Theta Fall Recruitment" at bounding box center [562, 129] width 213 height 16
type textarea "x"
type input "[PERSON_NAME]"
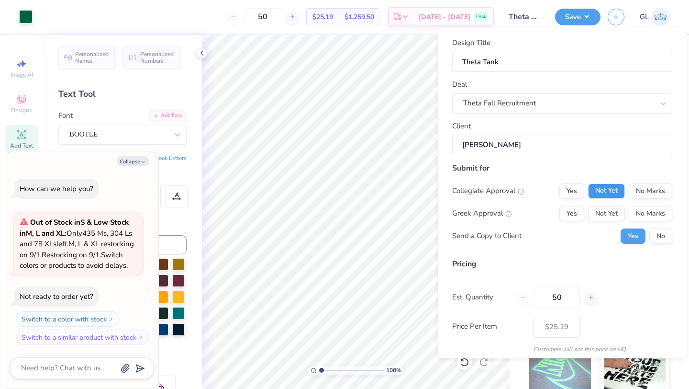
click at [610, 193] on button "Not Yet" at bounding box center [606, 190] width 37 height 15
click at [610, 216] on button "Not Yet" at bounding box center [606, 212] width 37 height 15
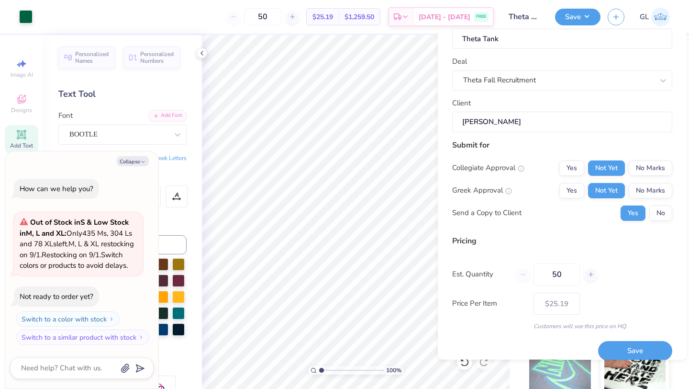
scroll to position [34, 0]
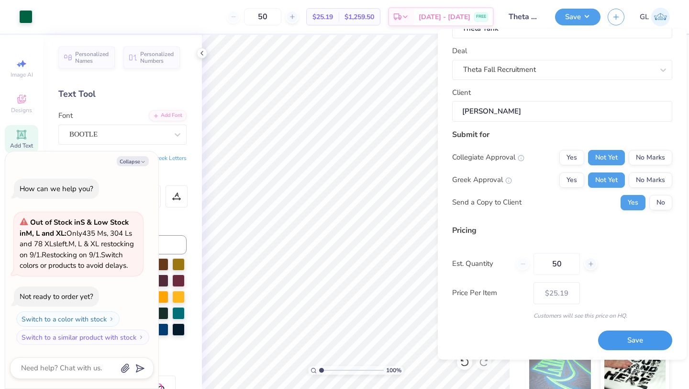
click at [614, 342] on button "Save" at bounding box center [635, 341] width 74 height 20
type input "$25.19"
type textarea "x"
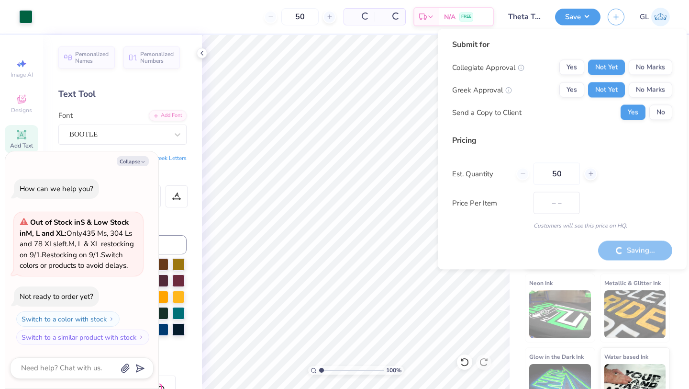
type input "$21.24"
type textarea "x"
type input "$25.19"
